Goal: Navigation & Orientation: Find specific page/section

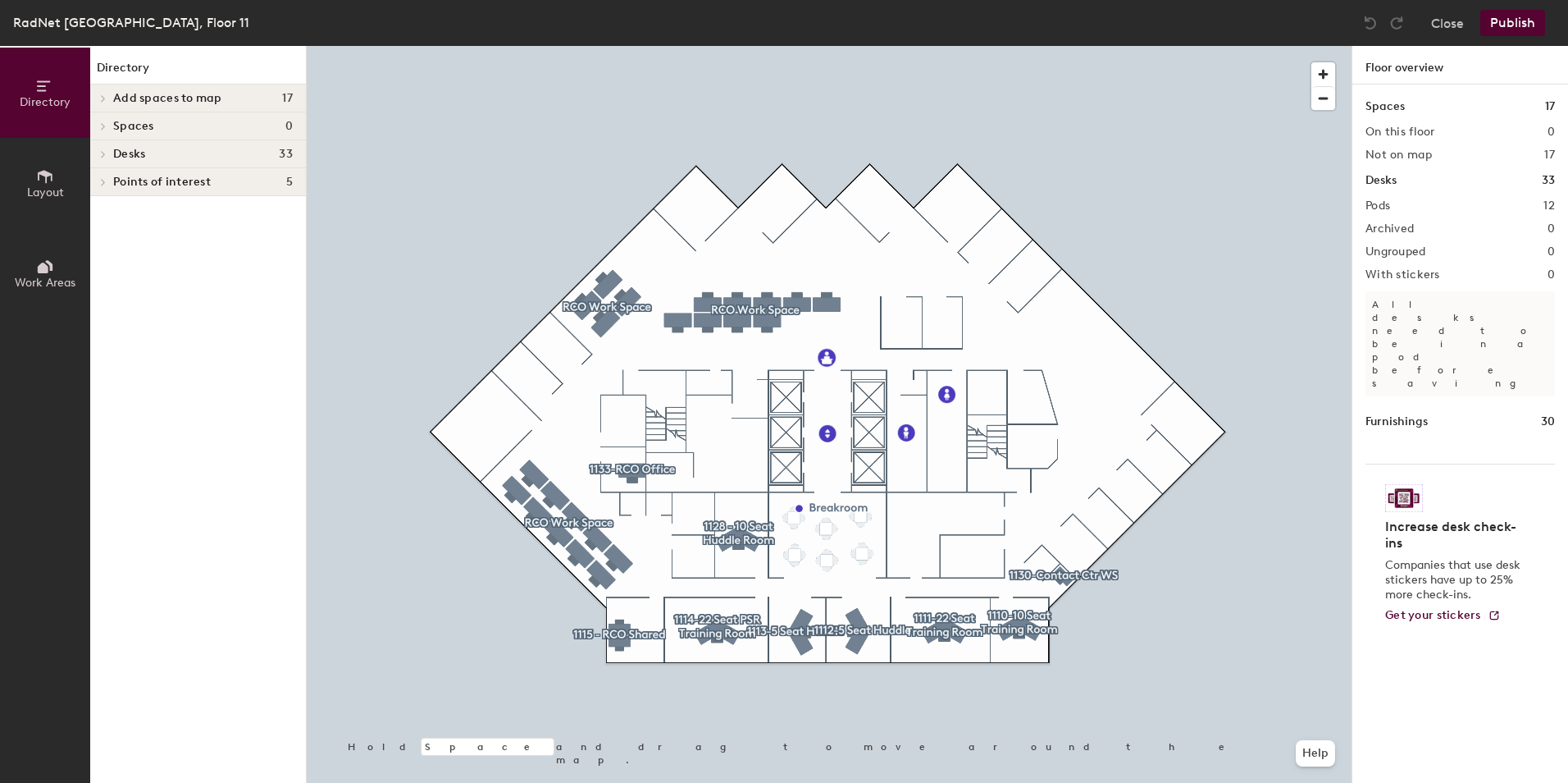
click at [47, 188] on span "Layout" at bounding box center [46, 192] width 37 height 14
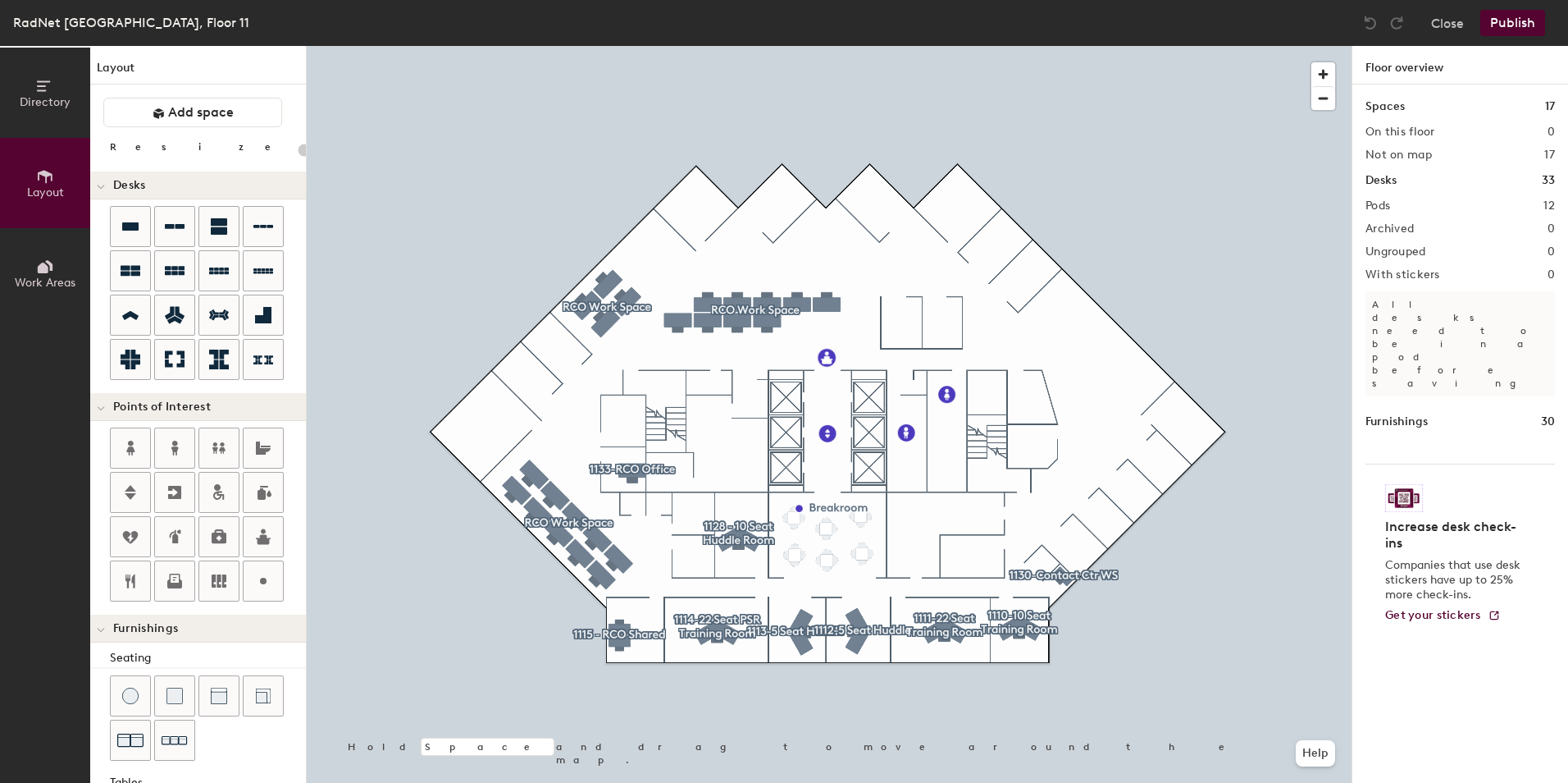
click at [622, 46] on div at bounding box center [830, 46] width 1045 height 0
click at [40, 110] on button "Directory" at bounding box center [45, 92] width 90 height 90
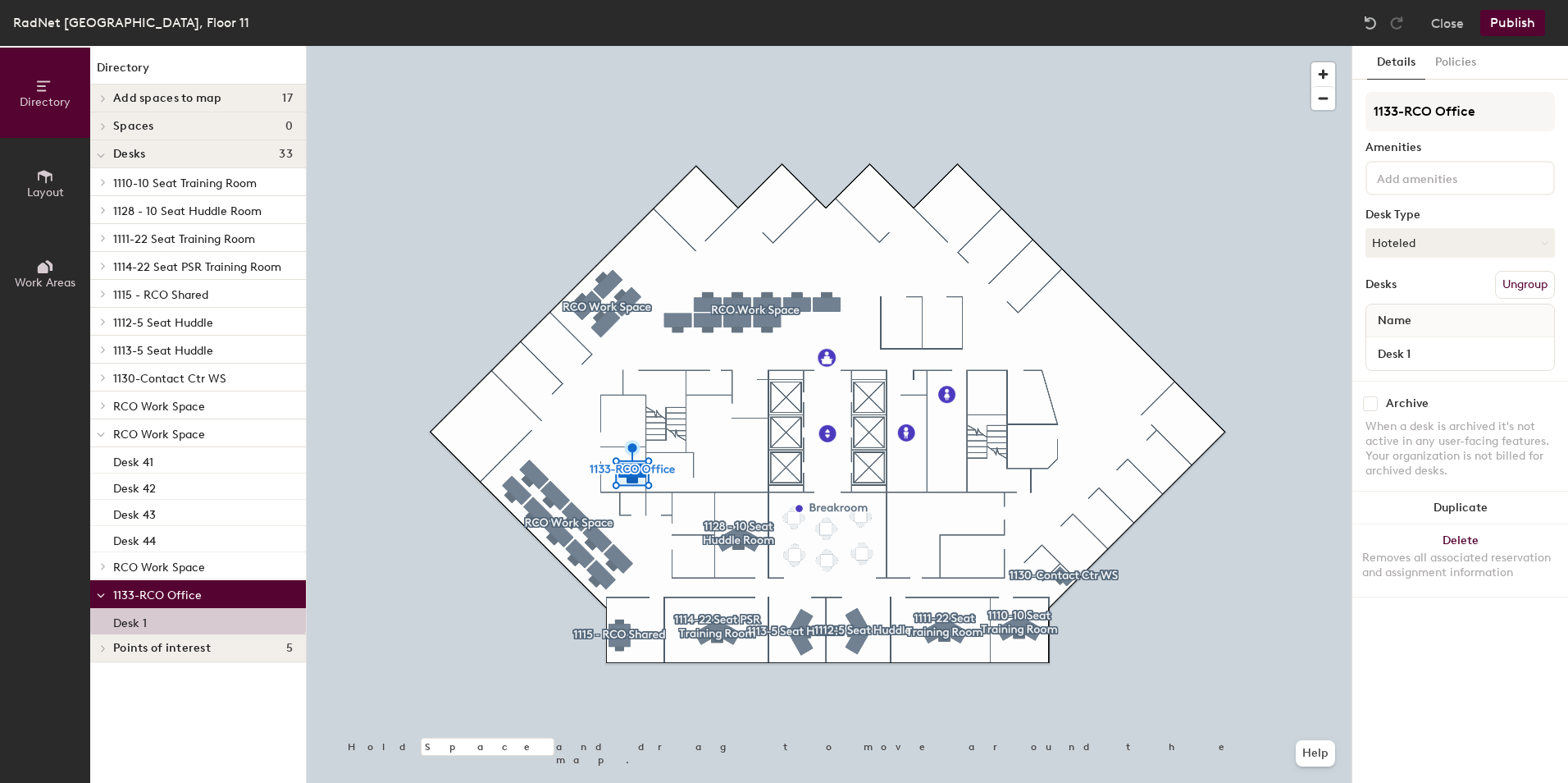
click at [158, 575] on p "RCO Work Space" at bounding box center [203, 566] width 179 height 21
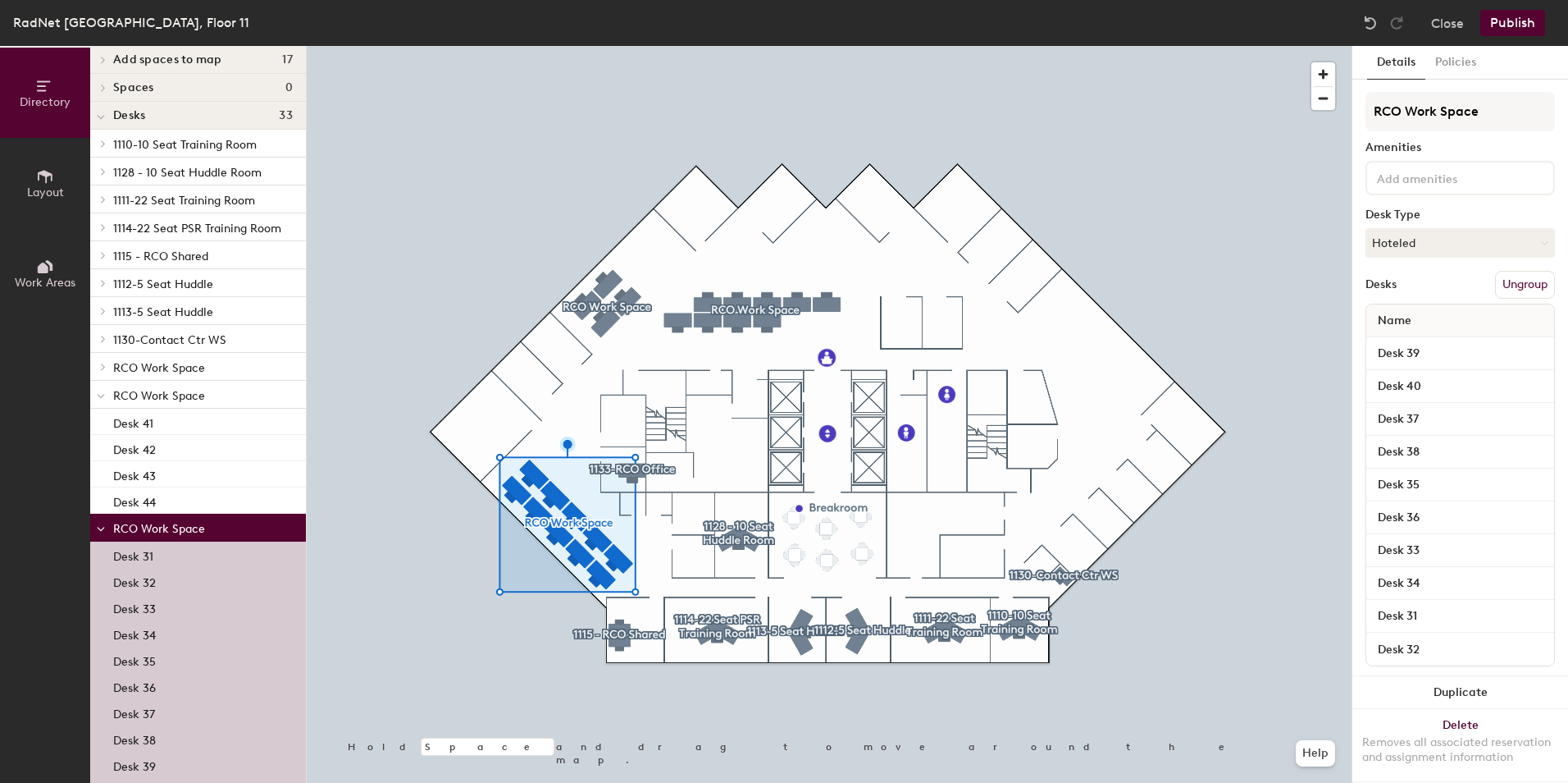
scroll to position [82, 0]
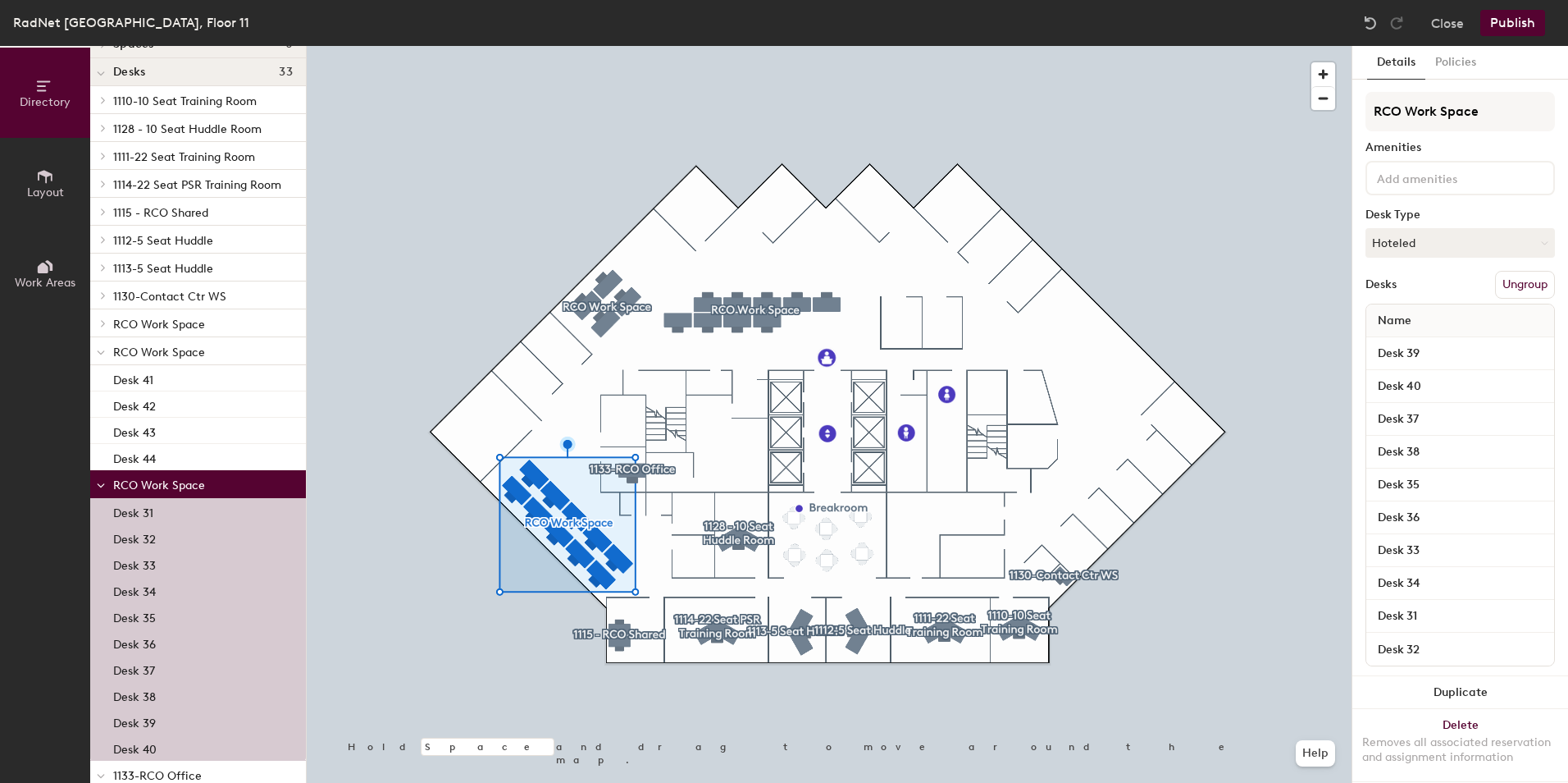
click at [178, 182] on span "1114-22 Seat PSR Training Room" at bounding box center [198, 185] width 169 height 14
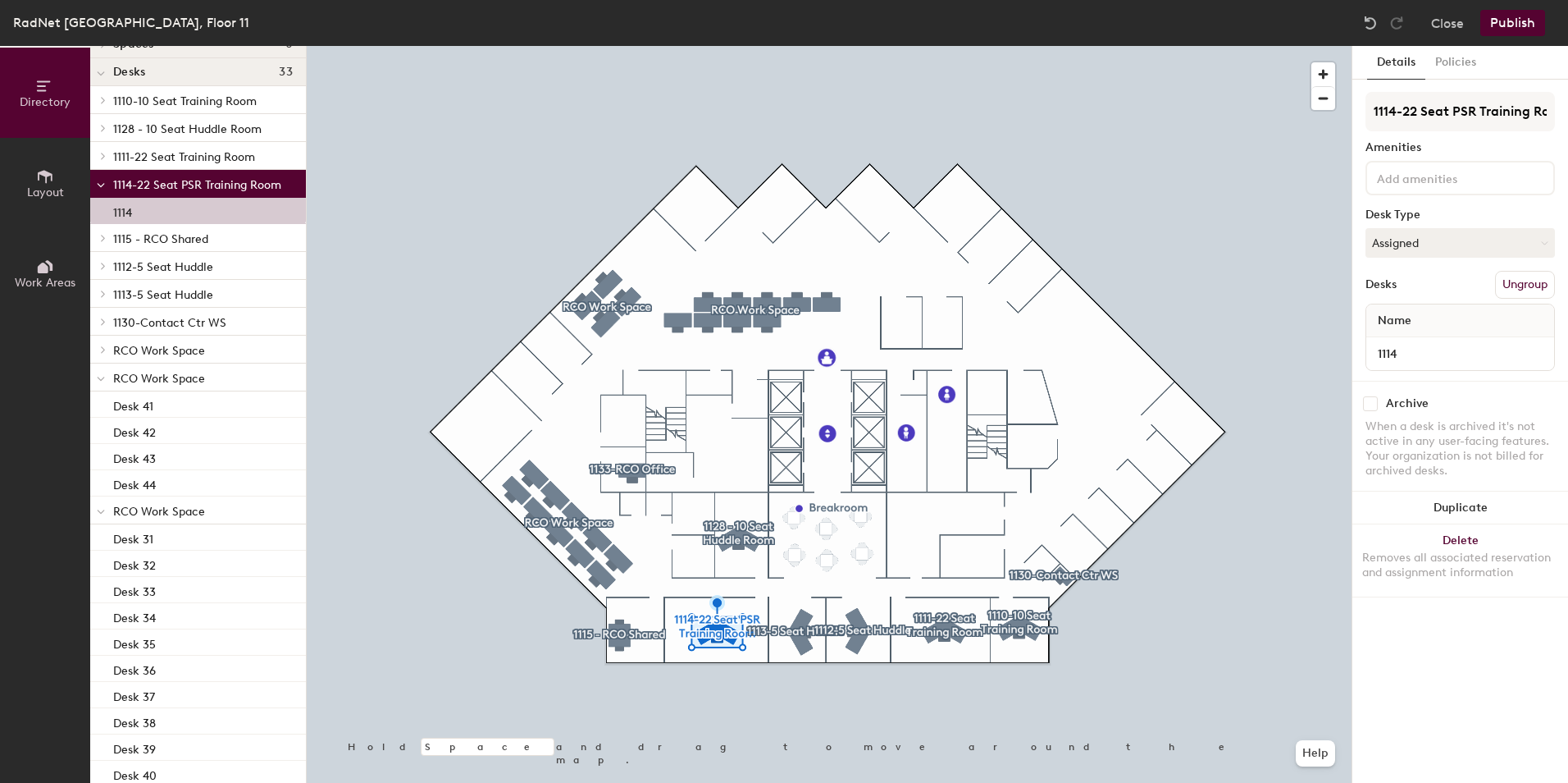
click at [206, 129] on span "1128 - 10 Seat Huddle Room" at bounding box center [187, 129] width 148 height 14
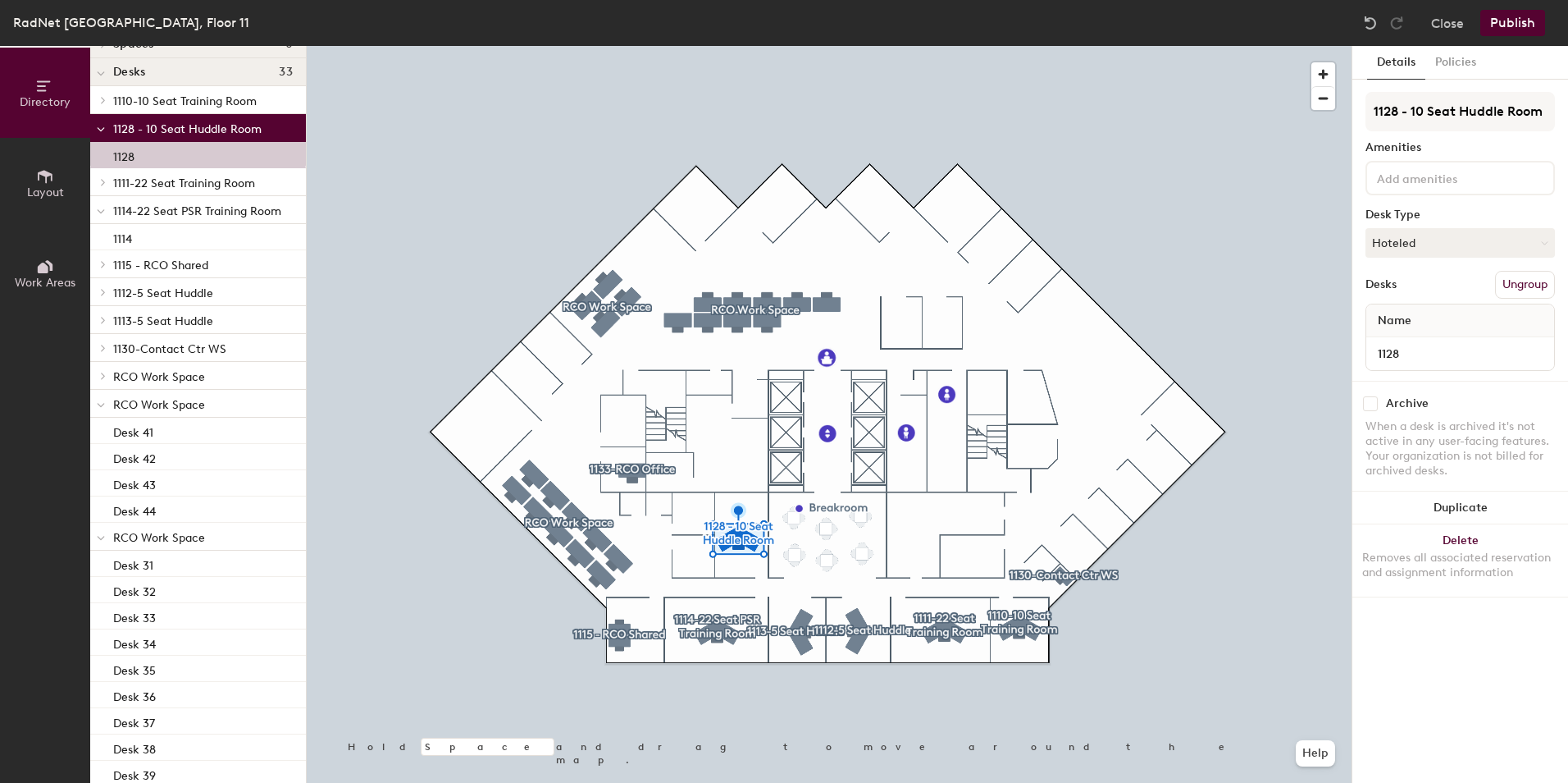
click at [193, 216] on span "1114-22 Seat PSR Training Room" at bounding box center [198, 211] width 169 height 14
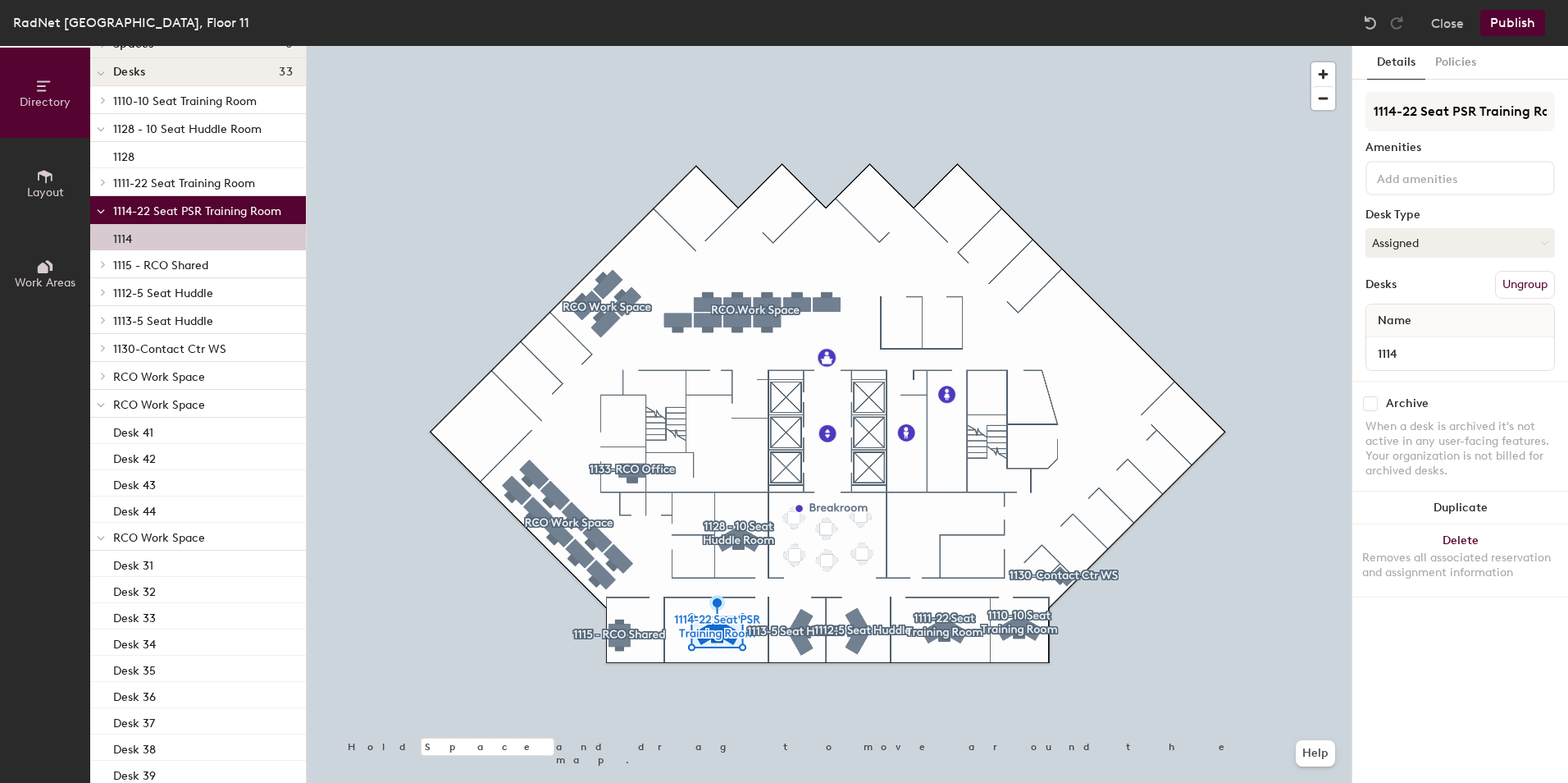
click at [193, 241] on div "1114" at bounding box center [198, 236] width 216 height 26
click at [195, 265] on span "1115 - RCO Shared" at bounding box center [161, 266] width 95 height 14
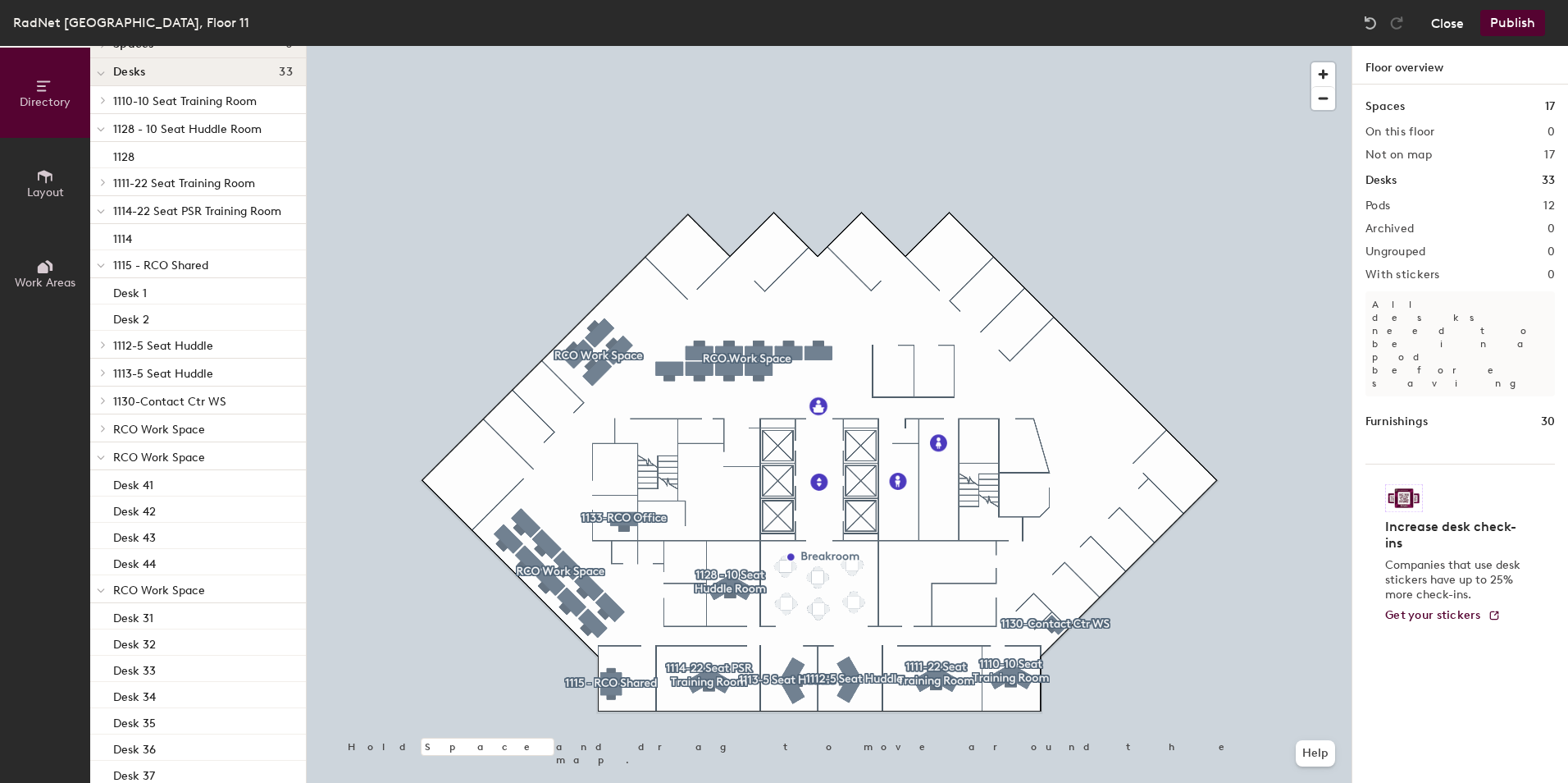
click at [1455, 28] on button "Close" at bounding box center [1448, 22] width 33 height 26
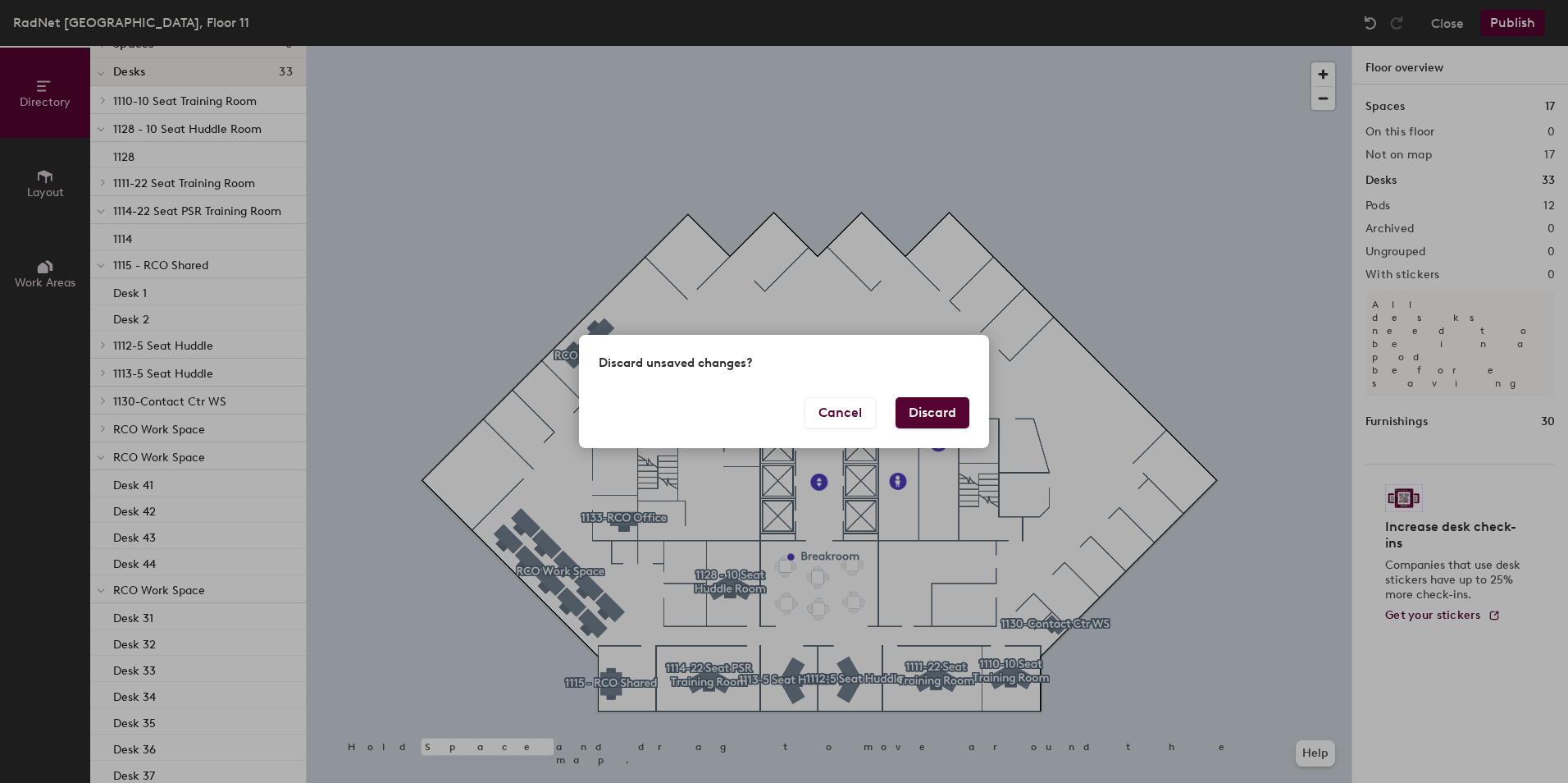
click at [910, 403] on button "Discard" at bounding box center [932, 413] width 74 height 31
